Goal: Navigation & Orientation: Find specific page/section

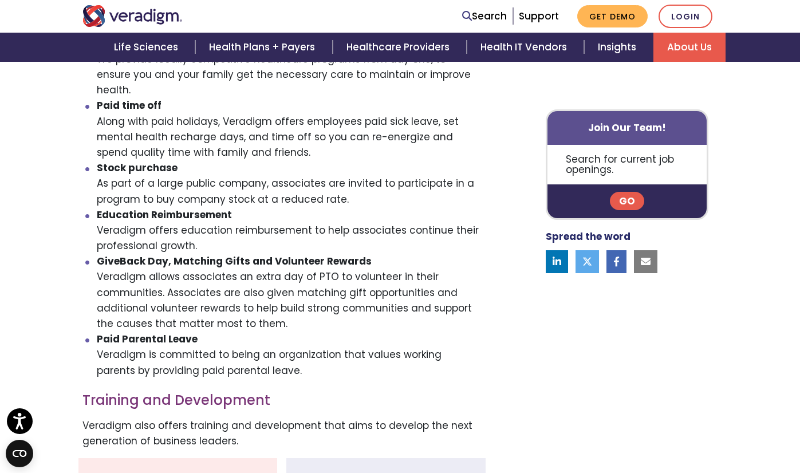
scroll to position [630, 0]
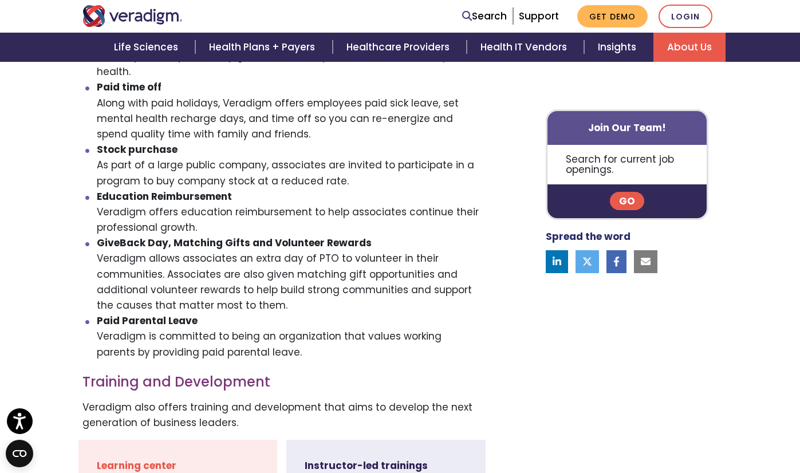
click at [393, 235] on li "GiveBack Day, Matching Gifts and Volunteer Rewards Veradigm allows associates a…" at bounding box center [289, 274] width 385 height 78
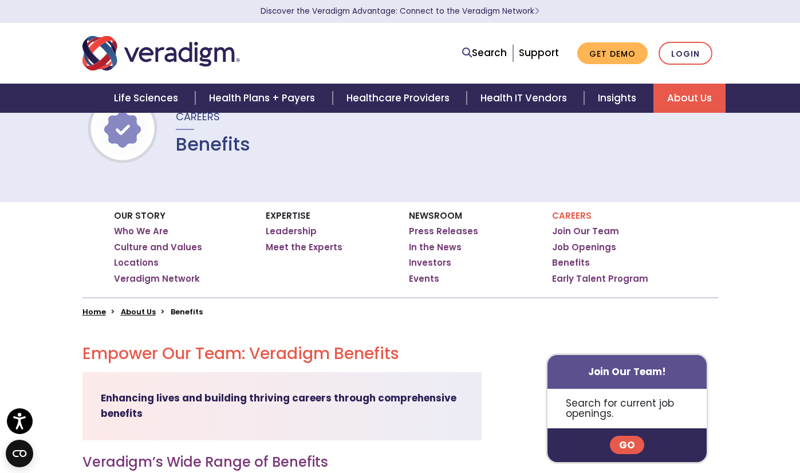
scroll to position [0, 0]
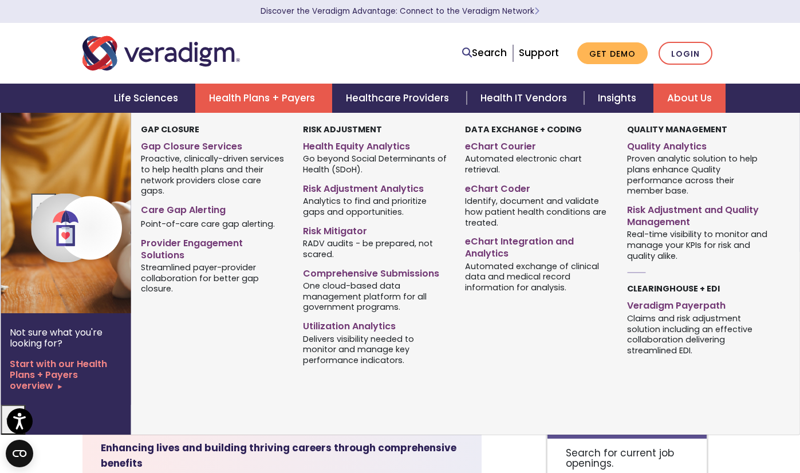
click at [278, 94] on link "Health Plans + Payers" at bounding box center [263, 98] width 137 height 29
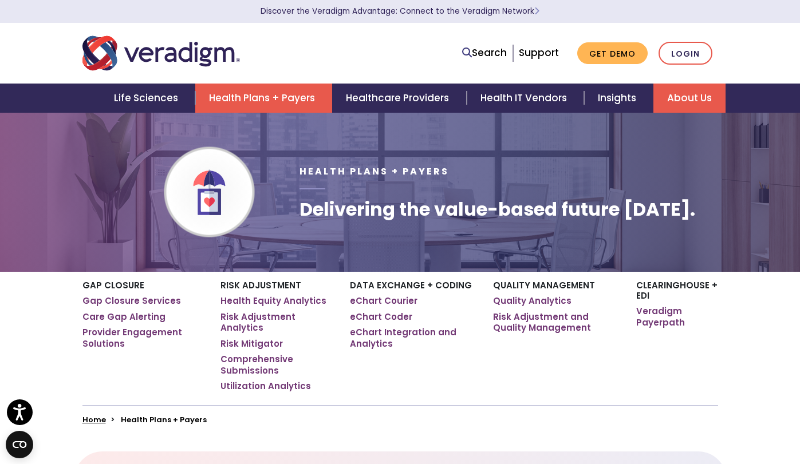
click at [687, 105] on link "About Us" at bounding box center [689, 98] width 72 height 29
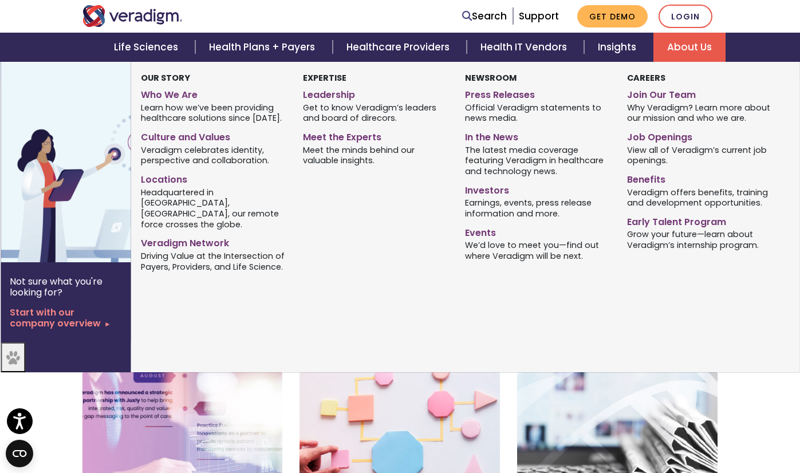
scroll to position [172, 0]
click at [176, 96] on link "Who We Are" at bounding box center [213, 93] width 145 height 17
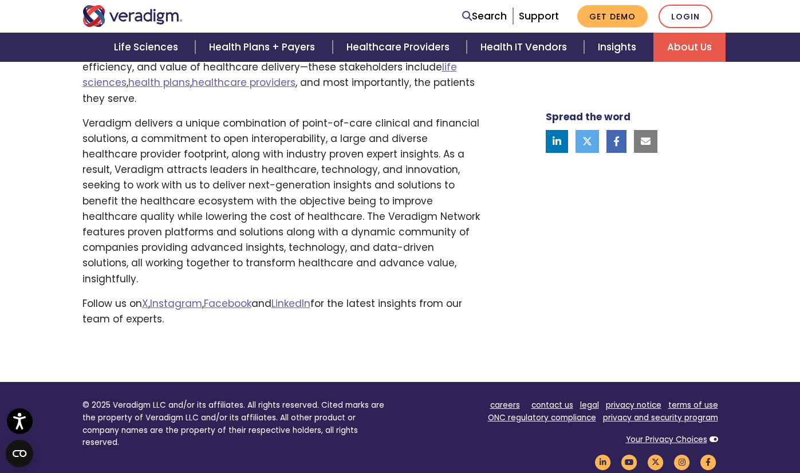
scroll to position [801, 0]
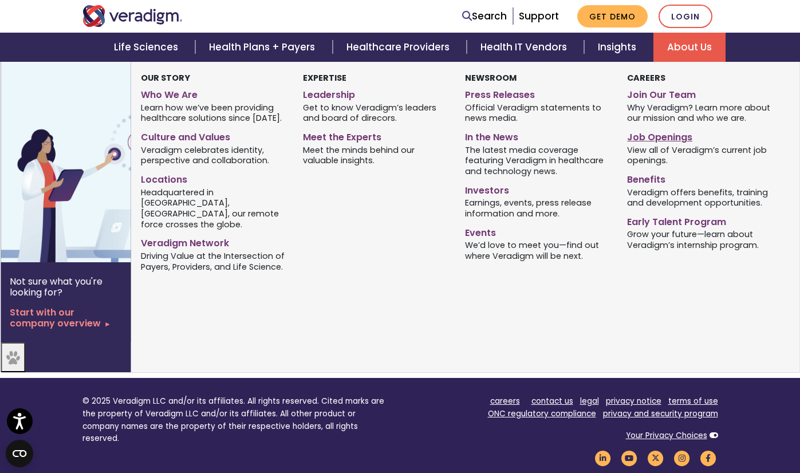
click at [658, 140] on link "Job Openings" at bounding box center [699, 135] width 145 height 17
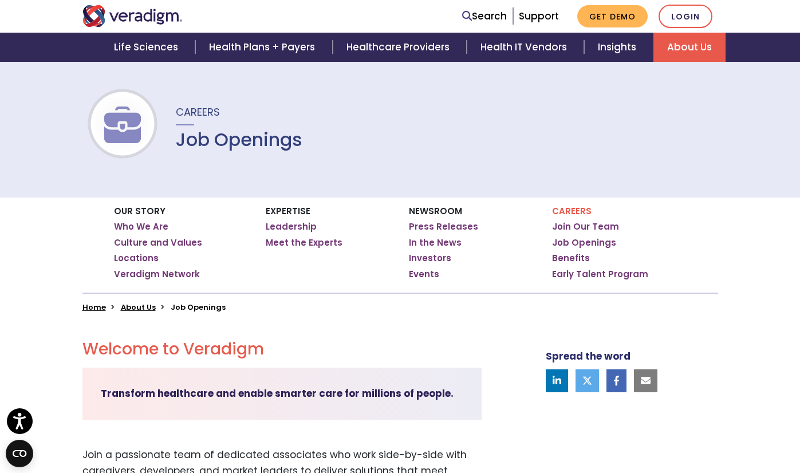
scroll to position [286, 0]
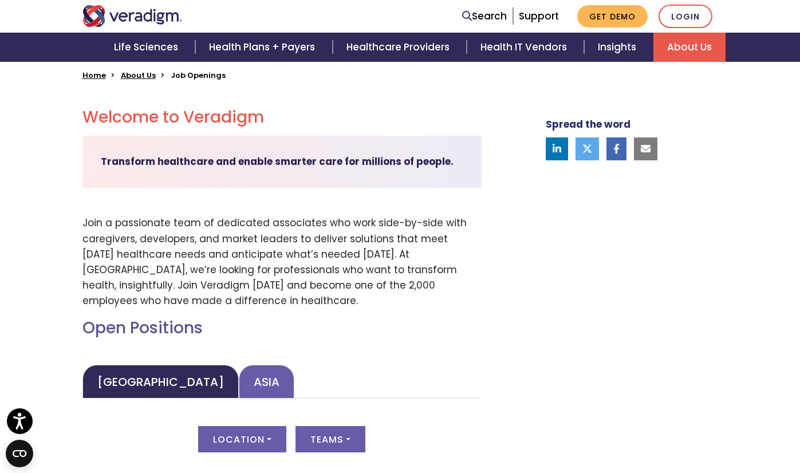
click at [239, 371] on link "Asia" at bounding box center [267, 382] width 56 height 34
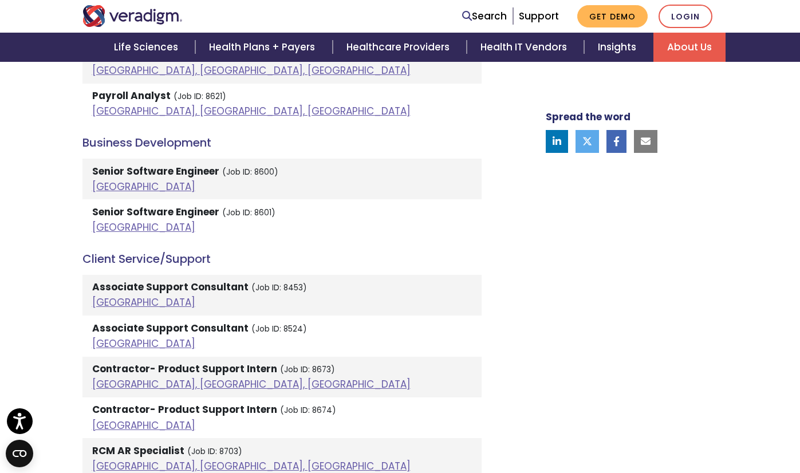
scroll to position [515, 0]
